Goal: Information Seeking & Learning: Understand process/instructions

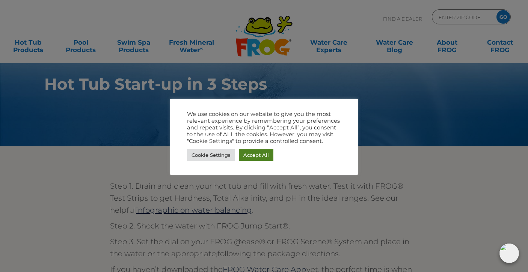
click at [256, 157] on link "Accept All" at bounding box center [256, 156] width 35 height 12
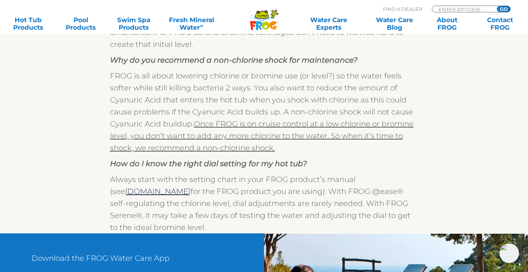
scroll to position [549, 0]
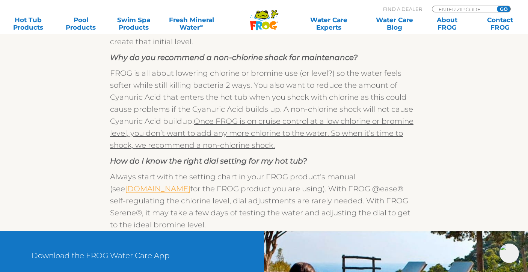
click at [155, 189] on link "[DOMAIN_NAME]" at bounding box center [157, 189] width 65 height 9
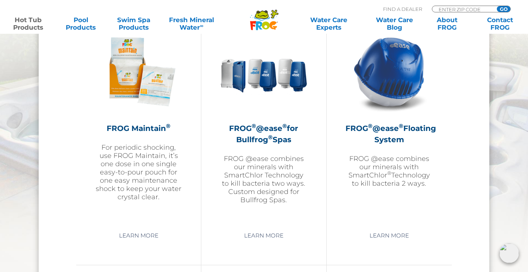
scroll to position [864, 0]
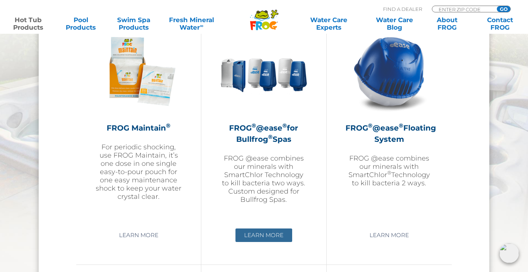
click at [265, 238] on link "Learn More" at bounding box center [264, 236] width 57 height 14
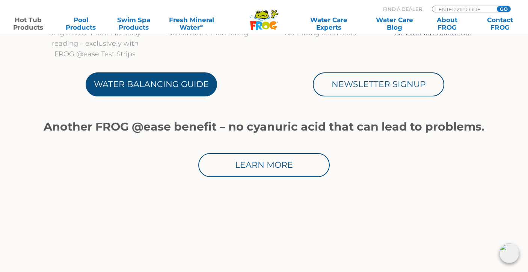
scroll to position [417, 0]
click at [163, 82] on link "Water Balancing Guide" at bounding box center [152, 84] width 132 height 24
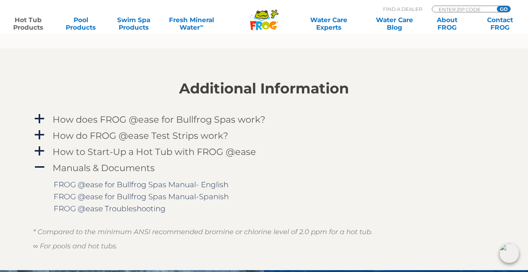
scroll to position [952, 0]
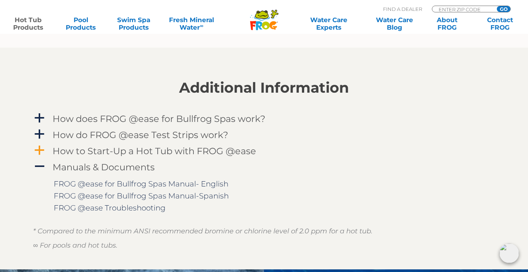
click at [172, 150] on h4 "How to Start-Up a Hot Tub with FROG @ease" at bounding box center [155, 151] width 204 height 10
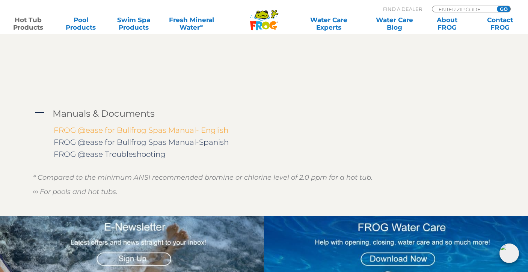
scroll to position [1135, 0]
click at [117, 130] on link "FROG @ease for Bullfrog Spas Manual- English" at bounding box center [141, 130] width 175 height 9
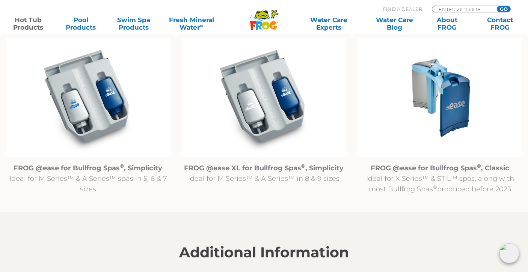
scroll to position [787, 0]
click at [447, 105] on img at bounding box center [440, 97] width 165 height 119
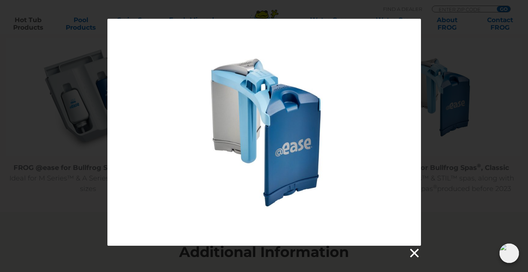
click at [414, 251] on link at bounding box center [414, 253] width 11 height 11
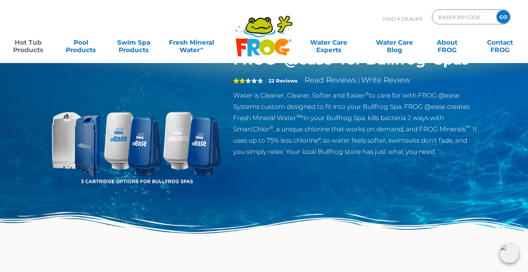
scroll to position [38, 0]
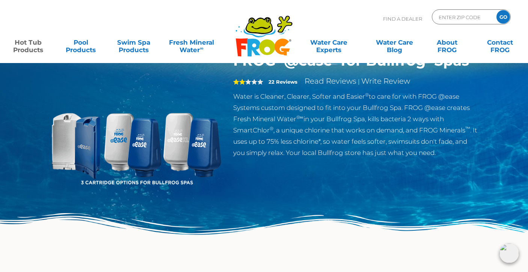
click at [86, 154] on img at bounding box center [136, 138] width 172 height 172
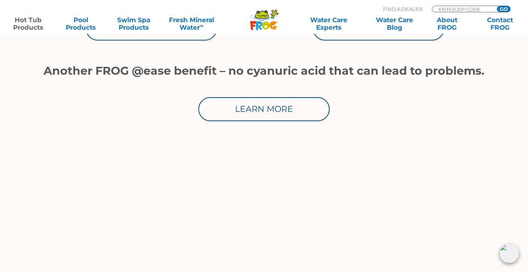
scroll to position [456, 0]
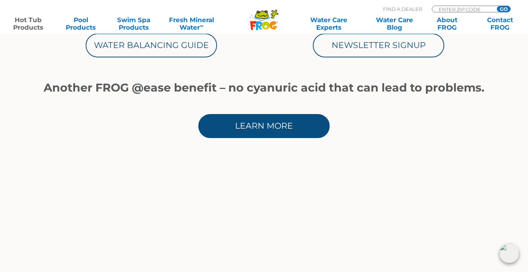
click at [264, 123] on link "Learn More" at bounding box center [264, 126] width 132 height 24
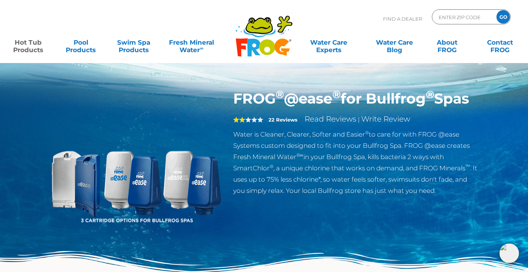
scroll to position [0, 0]
click at [139, 179] on img at bounding box center [136, 176] width 172 height 172
click at [263, 99] on h1 "FROG ® @ease ® for Bullfrog ® Spas" at bounding box center [355, 98] width 245 height 17
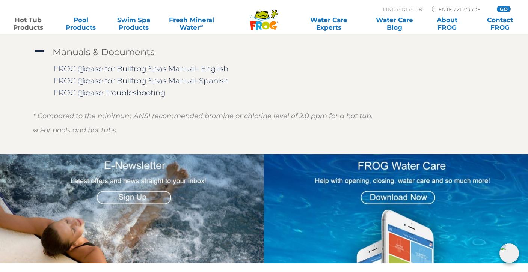
scroll to position [1199, 0]
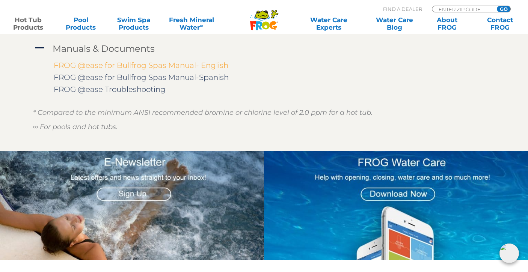
click at [180, 64] on link "FROG @ease for Bullfrog Spas Manual- English" at bounding box center [141, 65] width 175 height 9
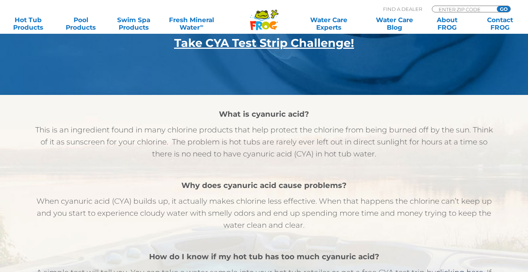
scroll to position [410, 0]
